Goal: Task Accomplishment & Management: Use online tool/utility

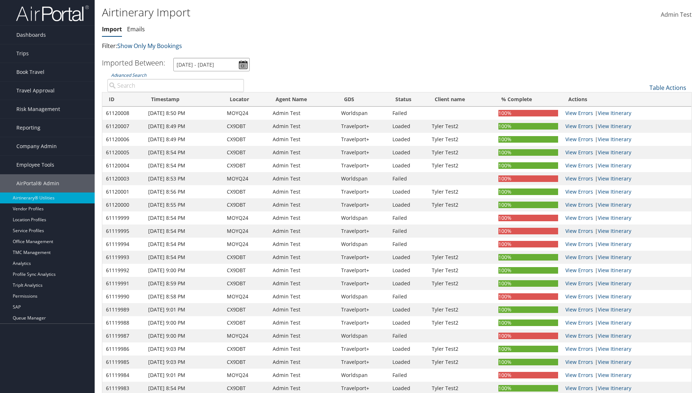
click at [211, 64] on input "[DATE] - [DATE]" at bounding box center [211, 64] width 76 height 13
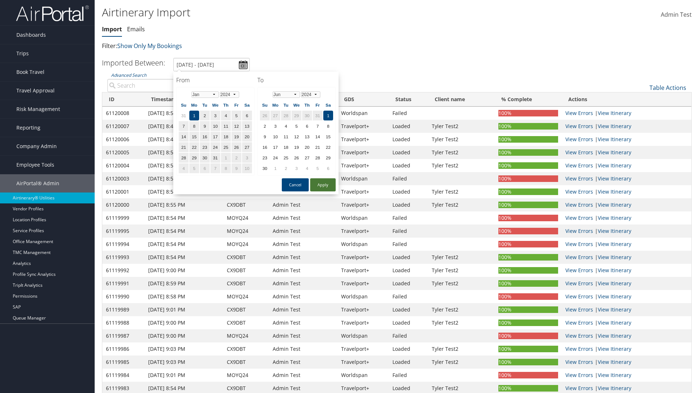
click at [323, 185] on button "Apply" at bounding box center [322, 184] width 25 height 13
type input "[DATE] - [DATE]"
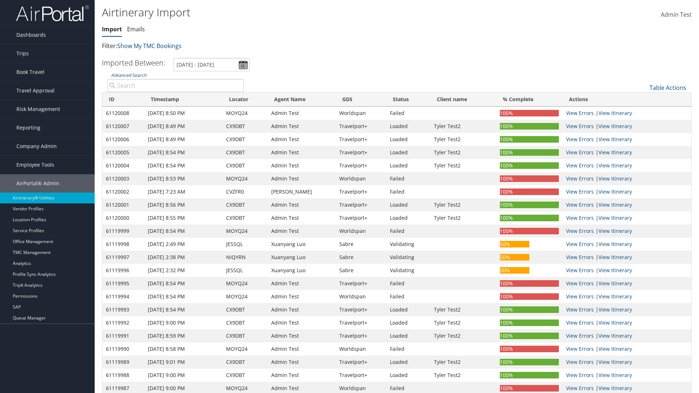
click at [123, 99] on th "ID" at bounding box center [123, 99] width 42 height 14
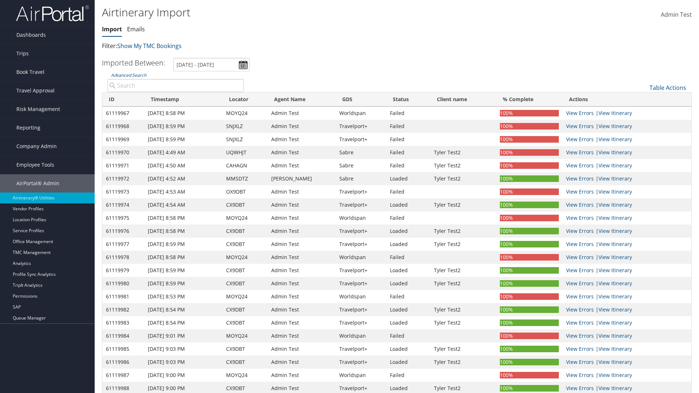
scroll to position [92, 0]
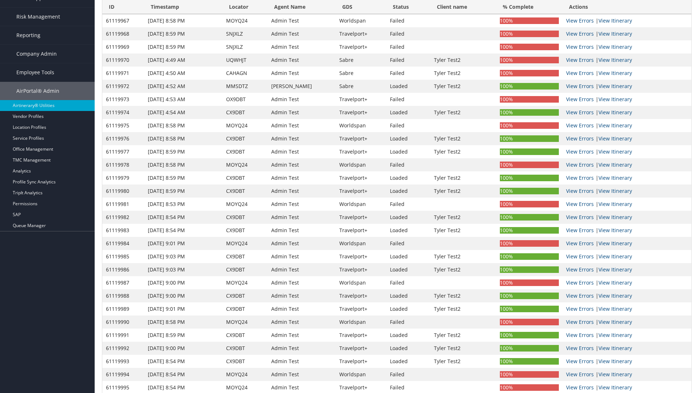
click at [123, 7] on th "ID" at bounding box center [123, 7] width 42 height 14
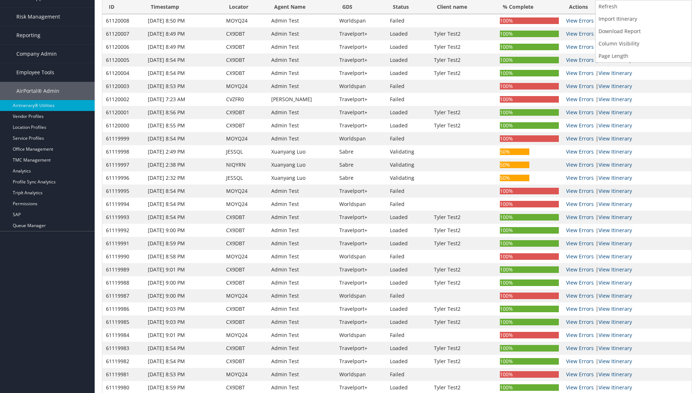
scroll to position [0, 0]
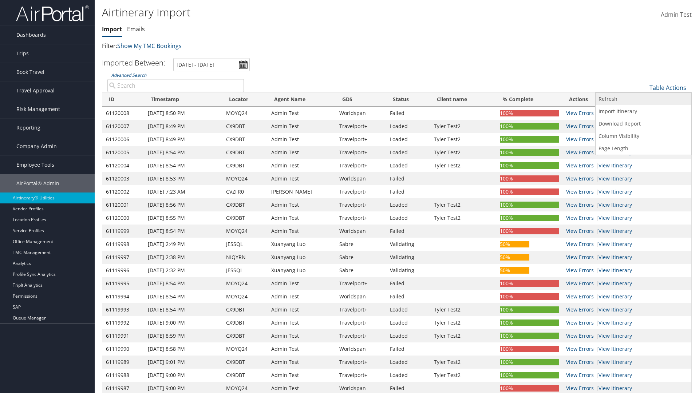
click at [643, 99] on link "Refresh" at bounding box center [643, 99] width 96 height 12
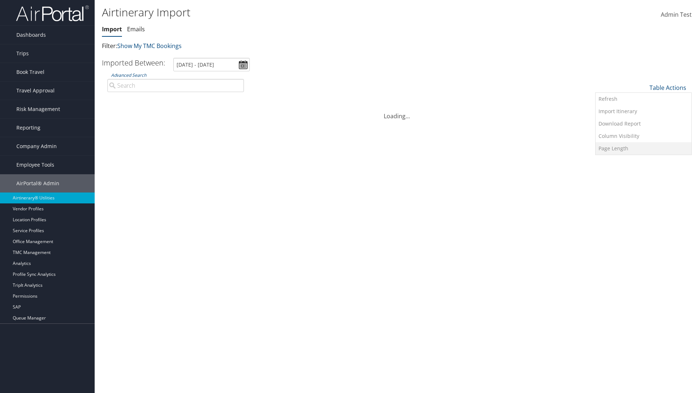
click at [643, 148] on link "Page Length" at bounding box center [643, 148] width 96 height 12
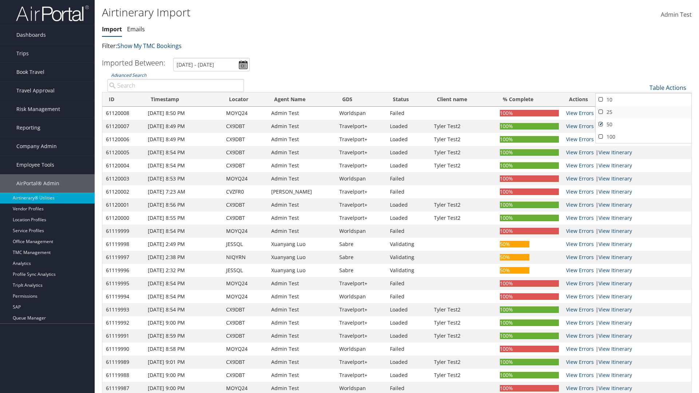
click at [643, 112] on link "25" at bounding box center [643, 112] width 96 height 12
